Goal: Information Seeking & Learning: Learn about a topic

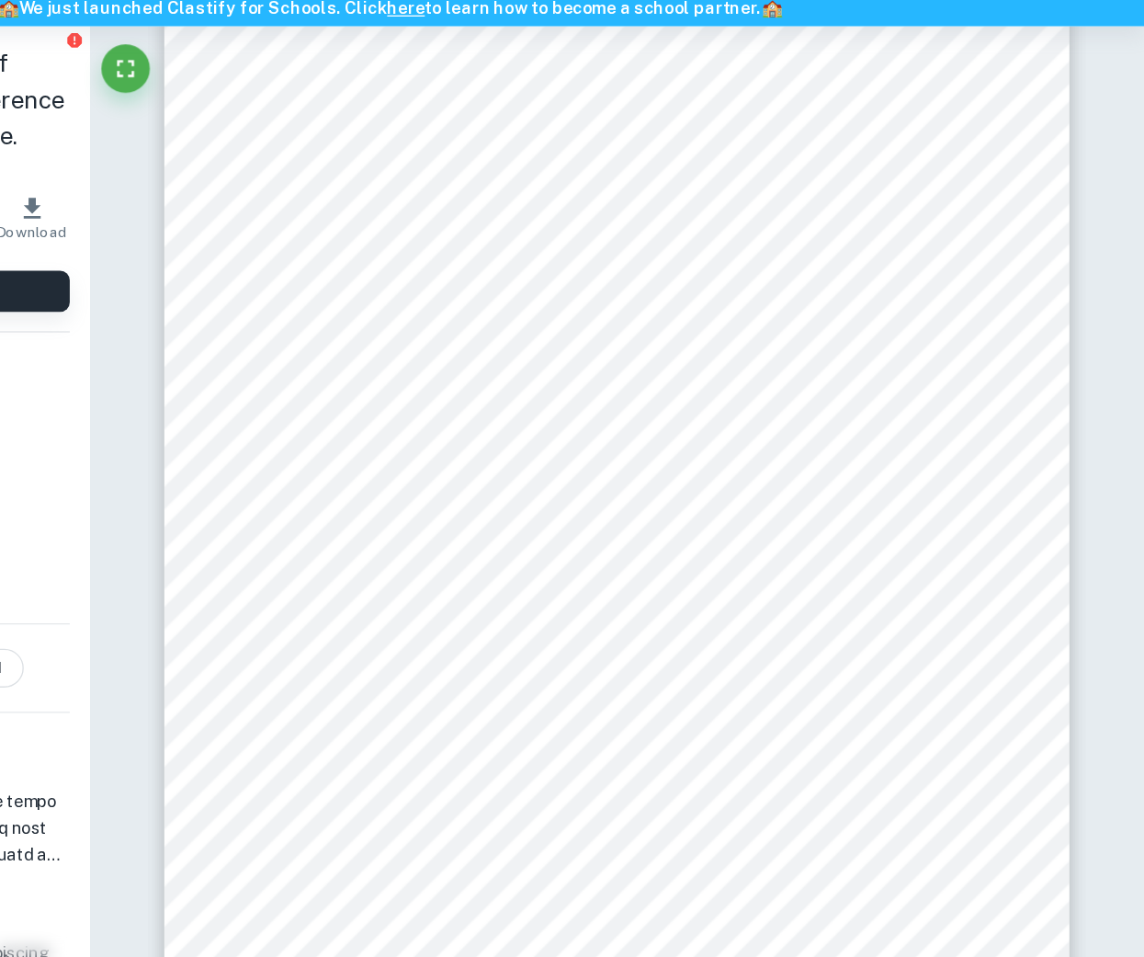
scroll to position [1336, 0]
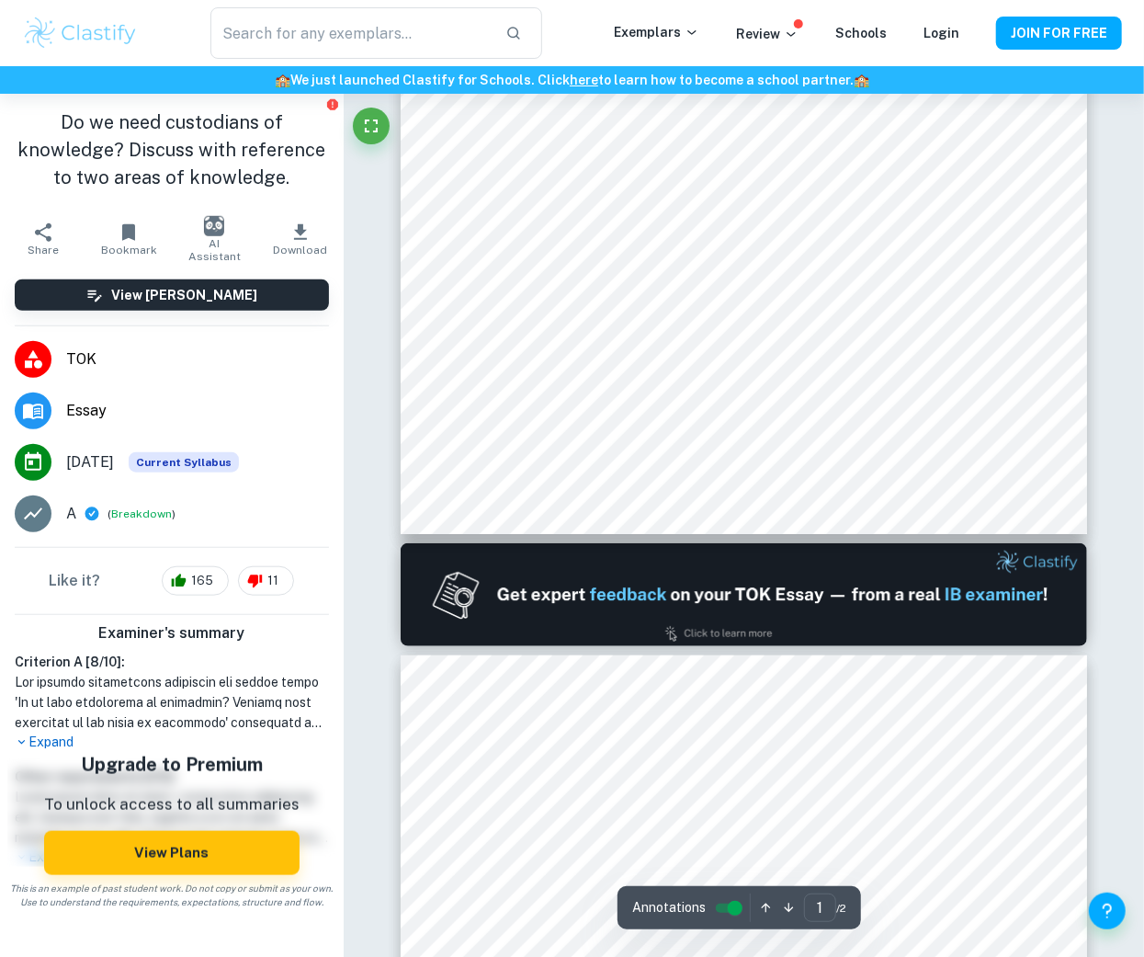
type input "2"
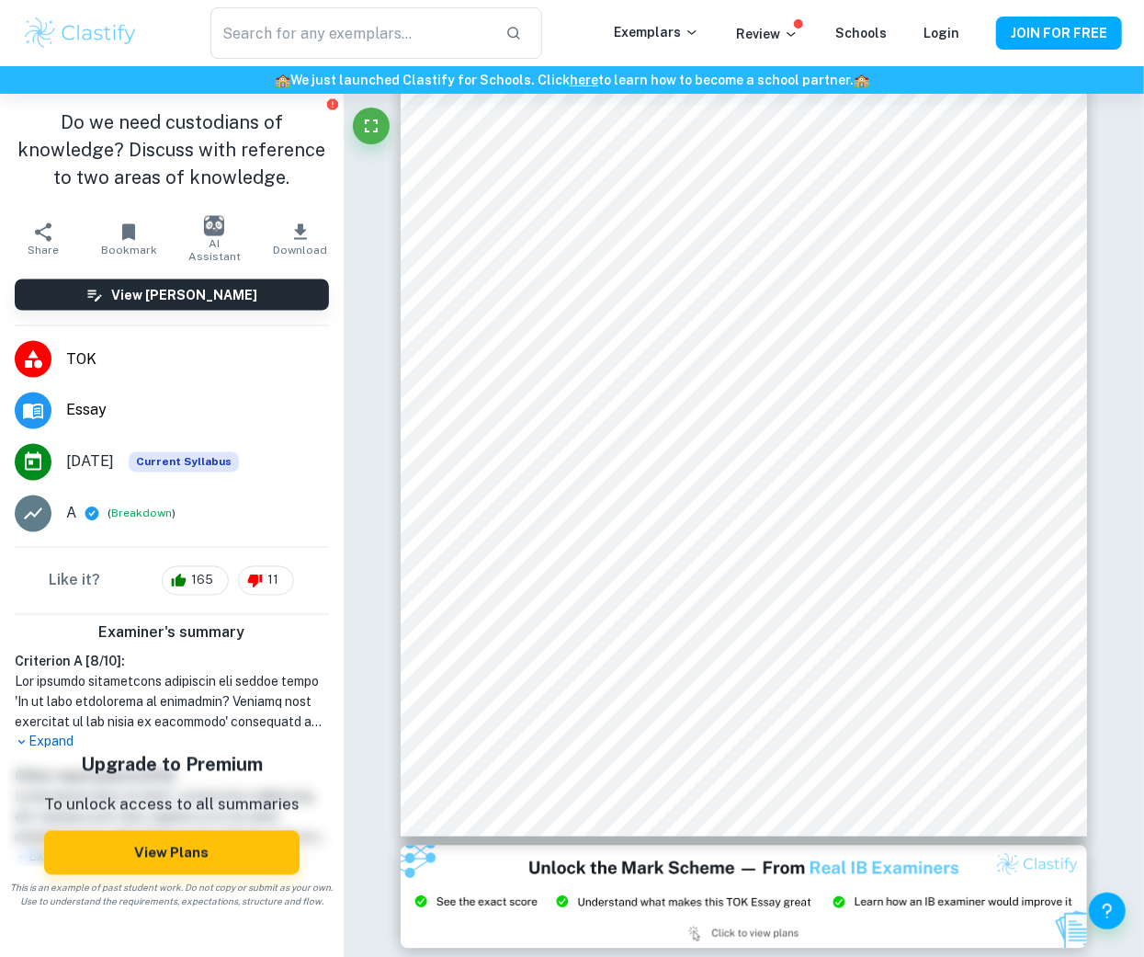
scroll to position [902, 0]
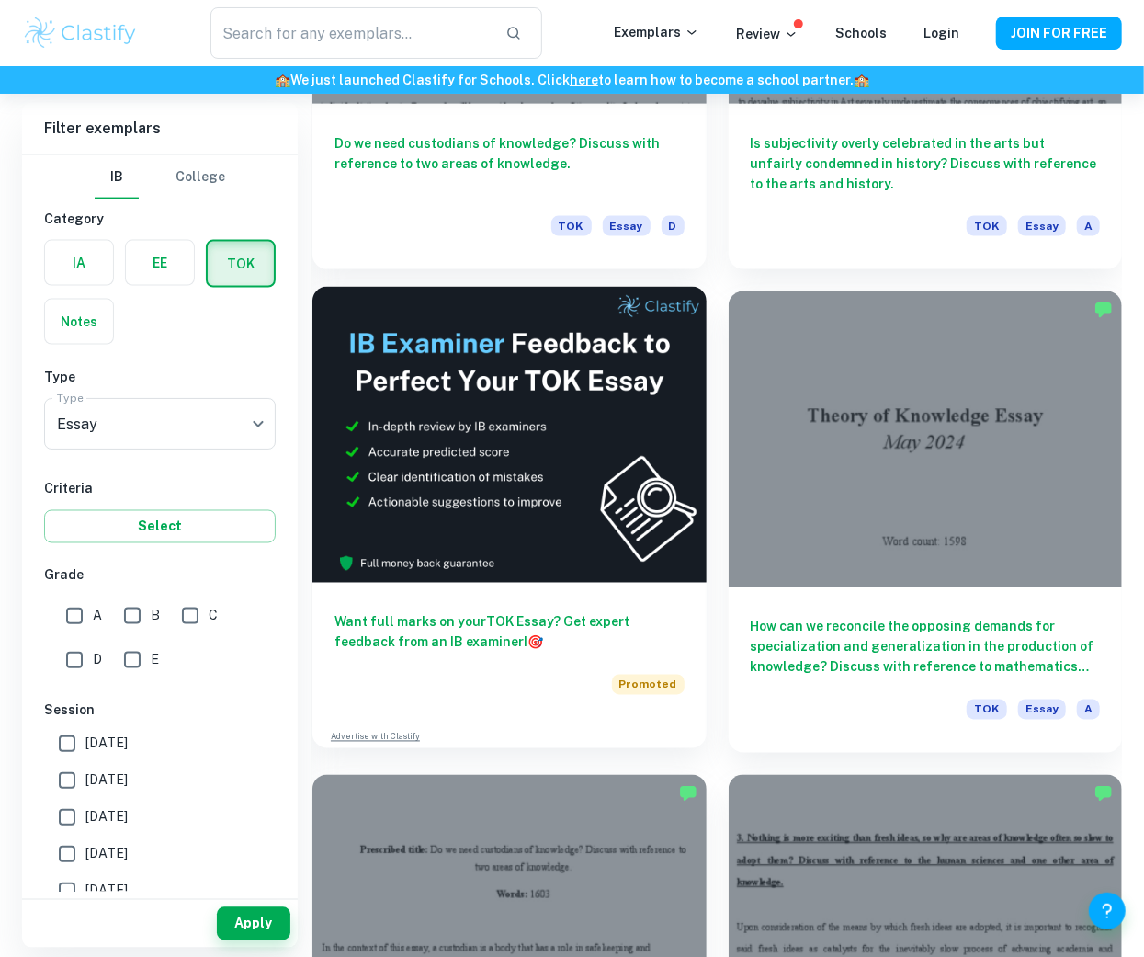
scroll to position [4471, 0]
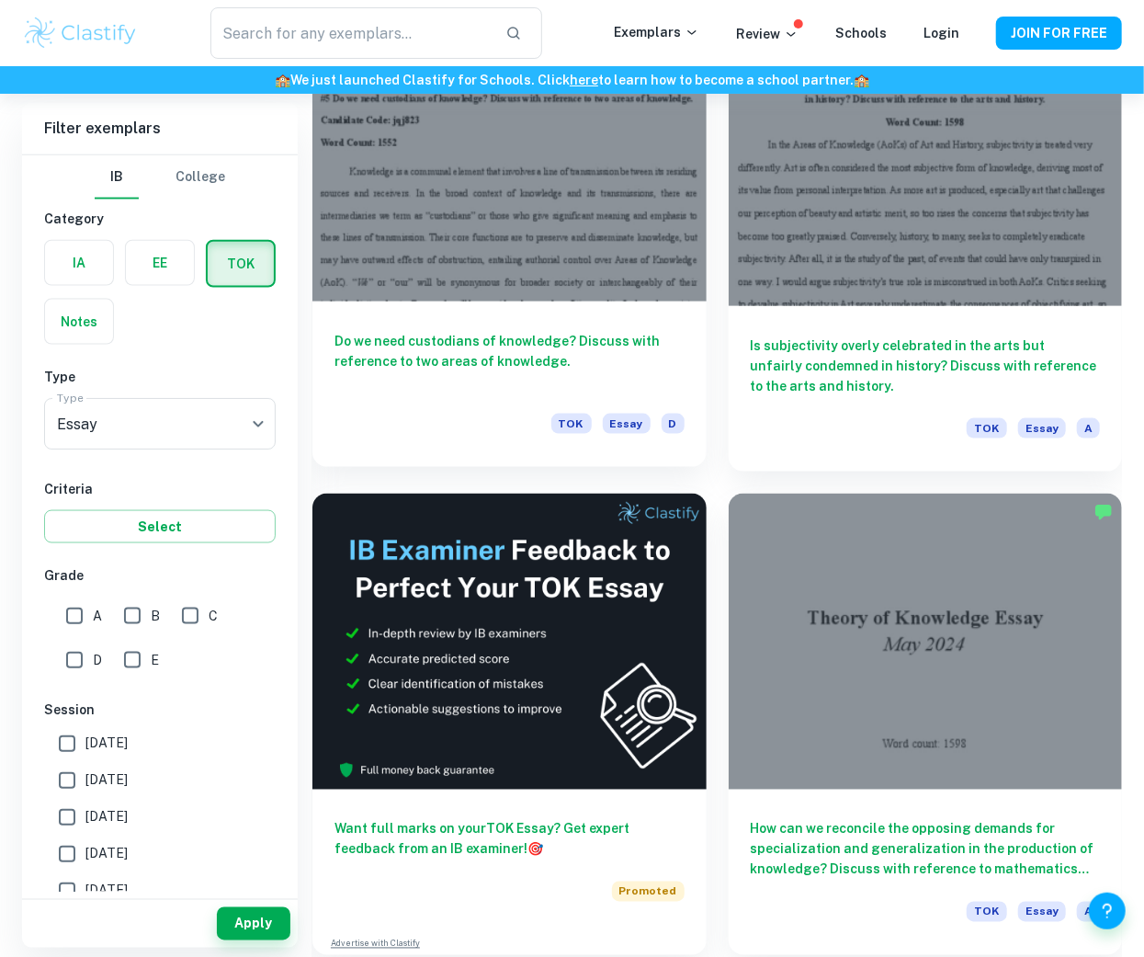
click at [645, 369] on h6 "Do we need custodians of knowledge? Discuss with reference to two areas of know…" at bounding box center [510, 361] width 350 height 61
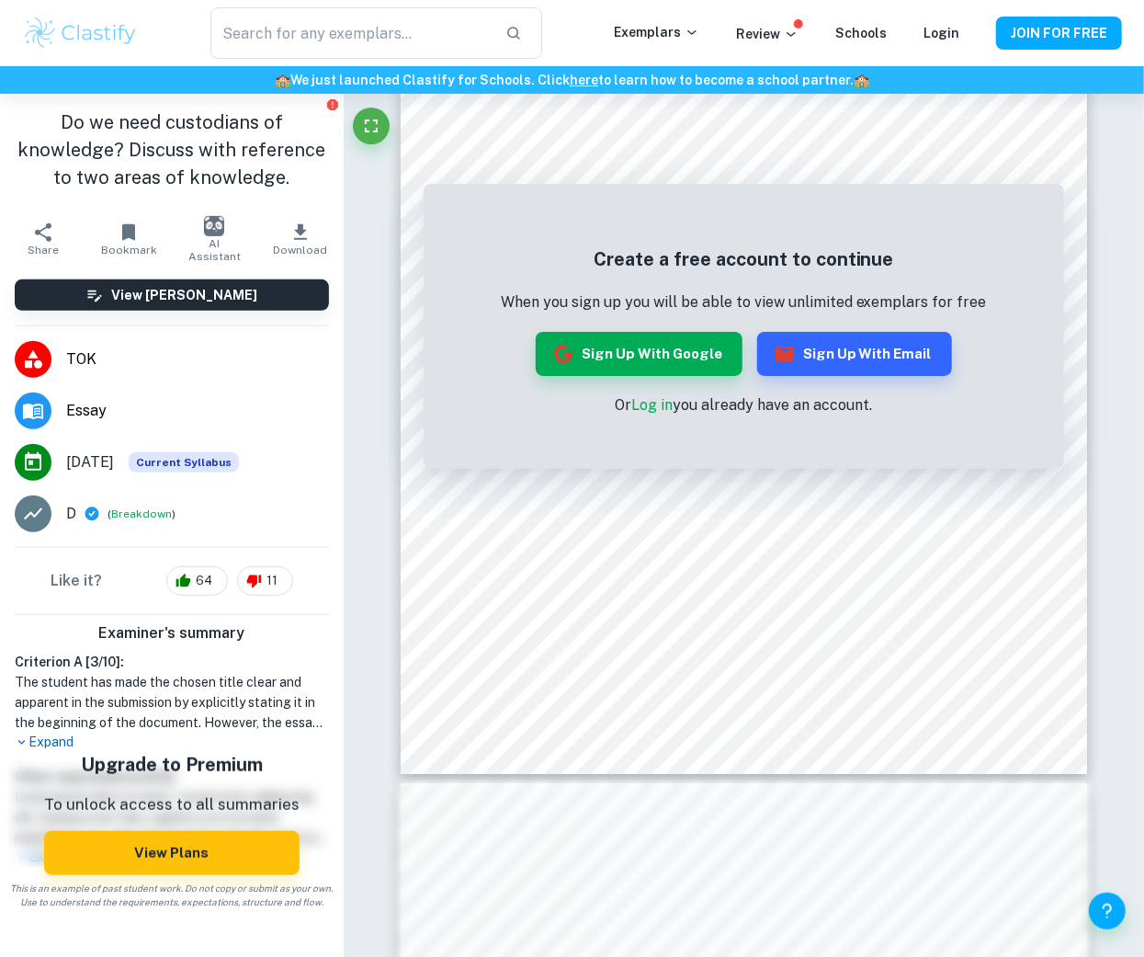
scroll to position [229, 0]
click at [70, 737] on p "Expand" at bounding box center [172, 741] width 314 height 19
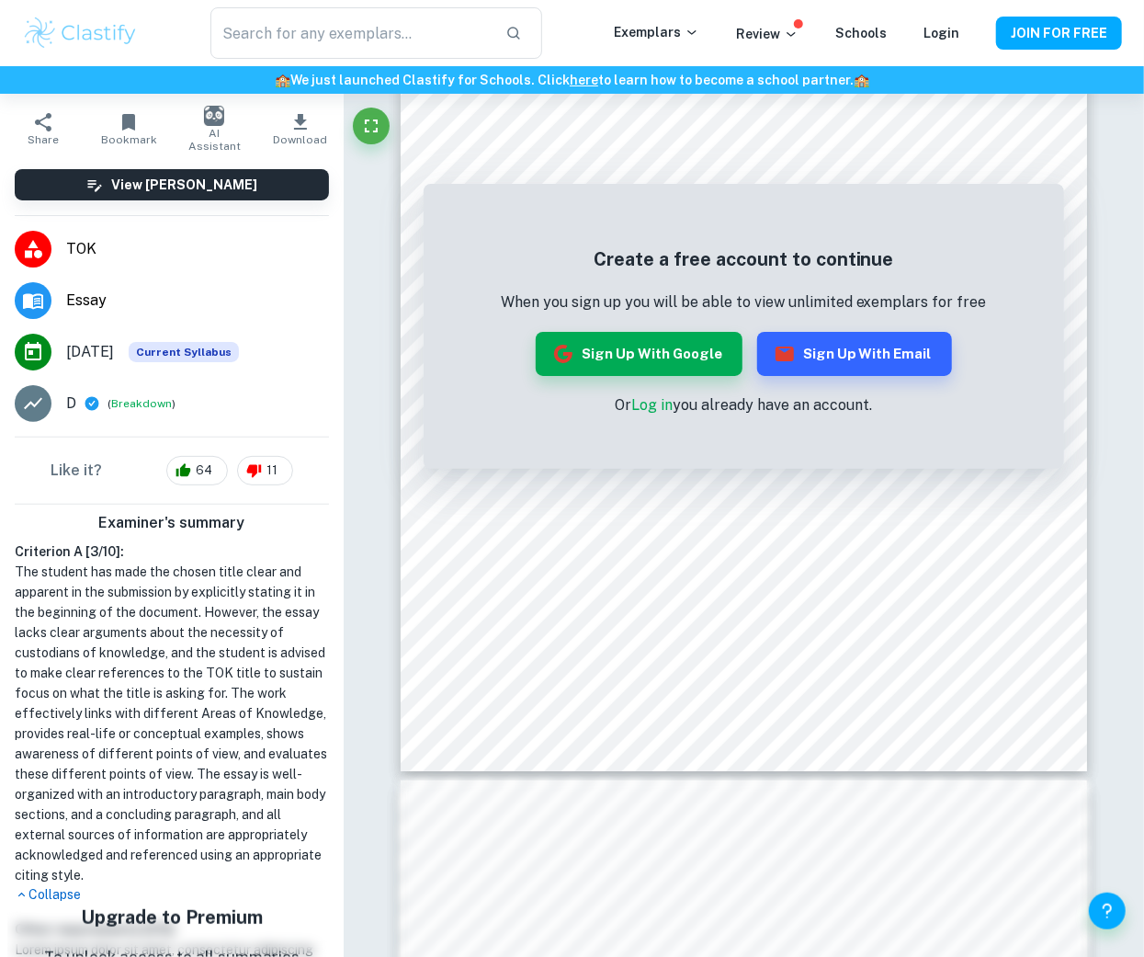
scroll to position [127, 0]
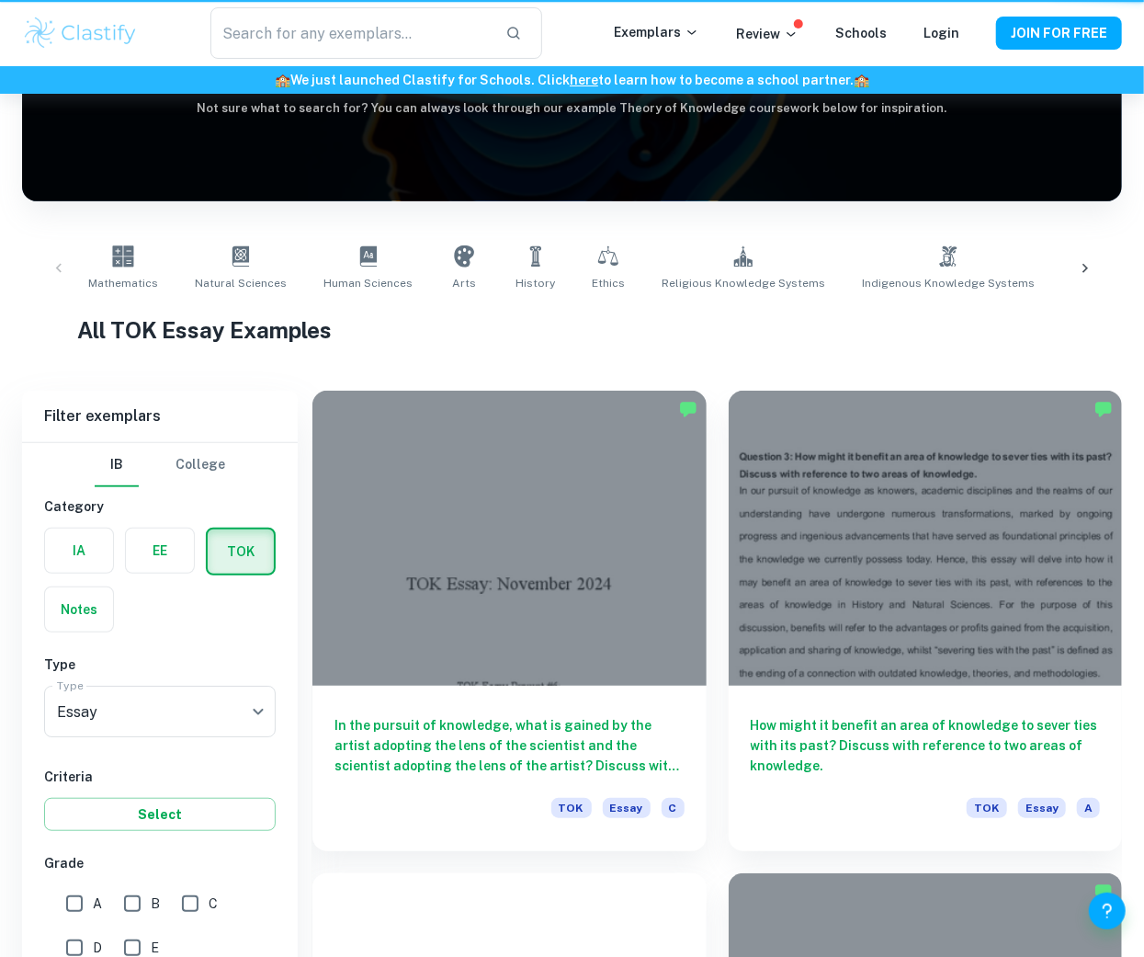
scroll to position [4471, 0]
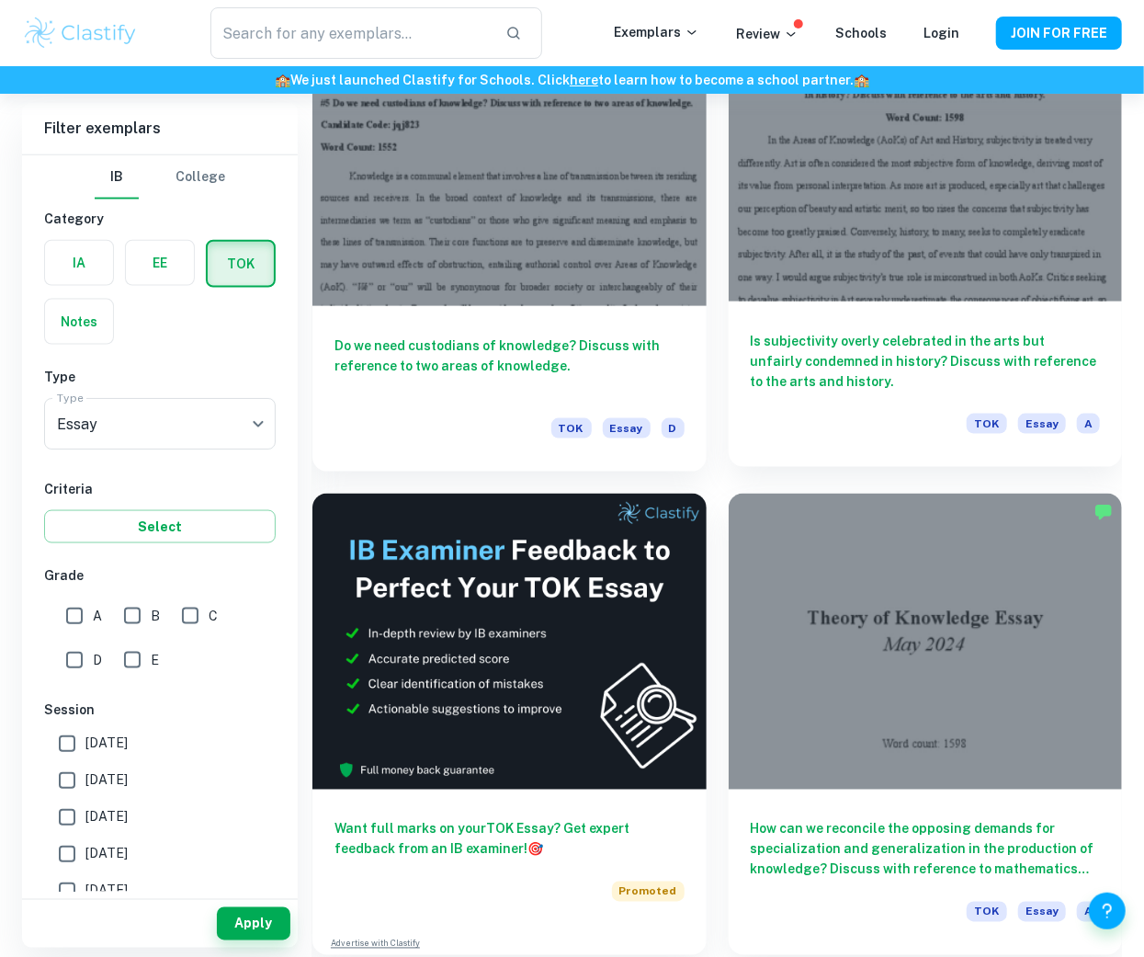
click at [839, 348] on h6 "Is subjectivity overly celebrated in the arts but unfairly condemned in history…" at bounding box center [926, 361] width 350 height 61
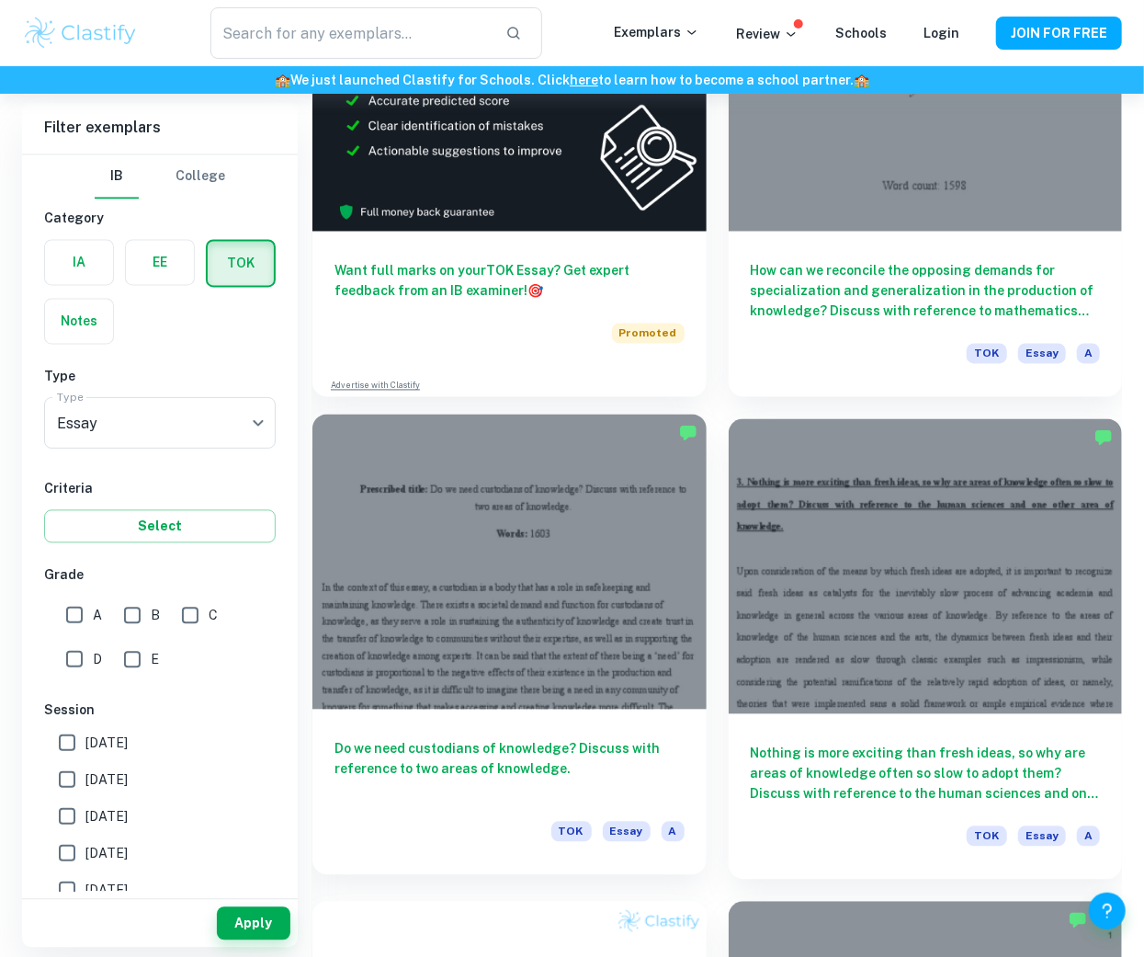
scroll to position [4357, 0]
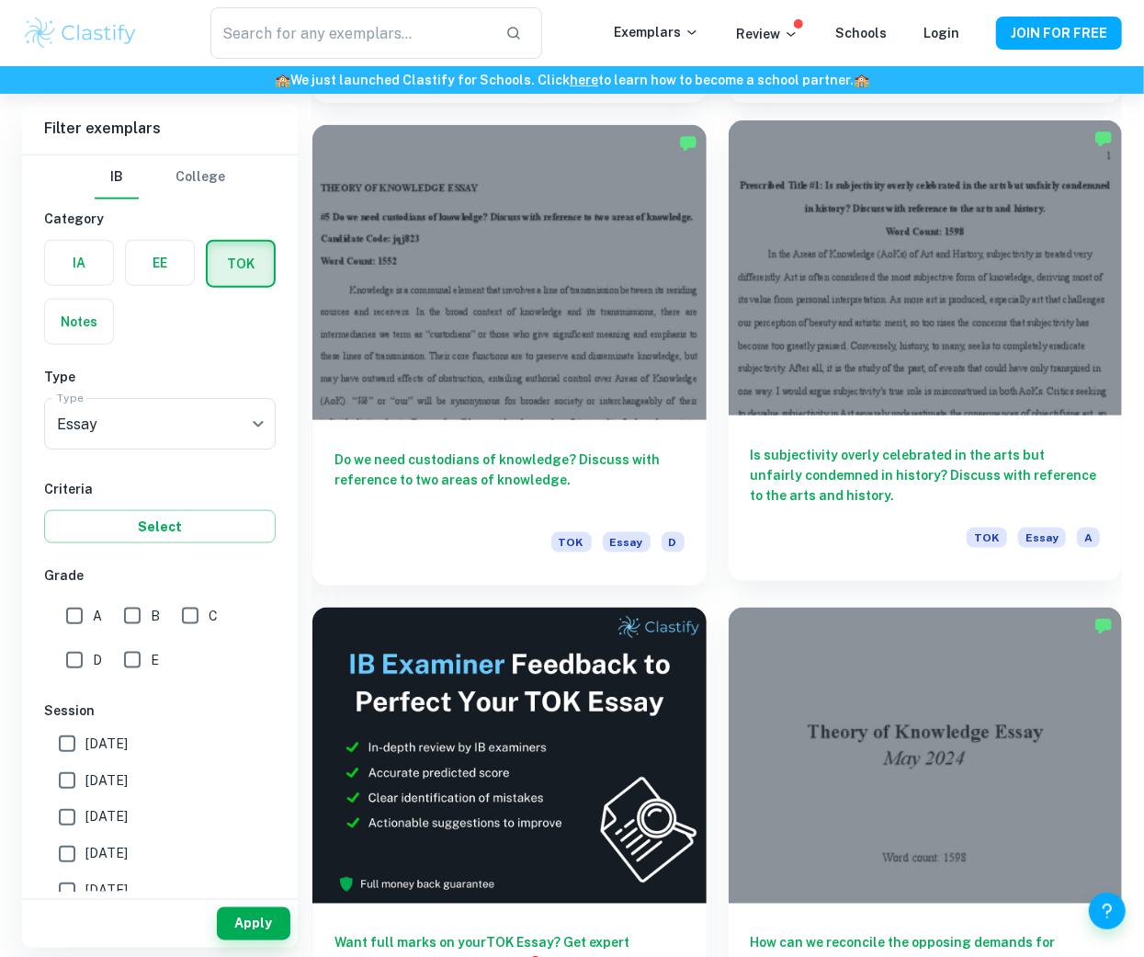
click at [861, 466] on h6 "Is subjectivity overly celebrated in the arts but unfairly condemned in history…" at bounding box center [926, 475] width 350 height 61
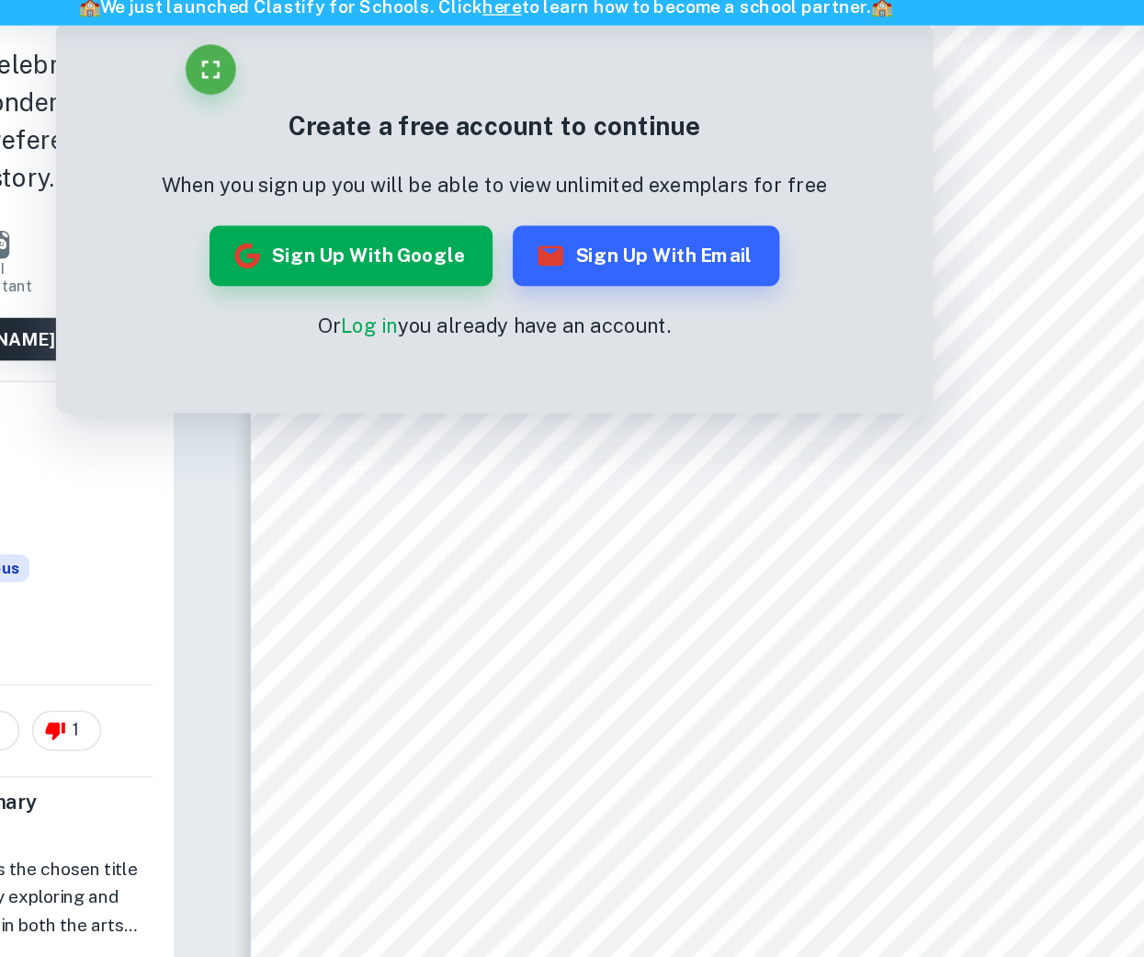
scroll to position [277, 0]
